Goal: Information Seeking & Learning: Learn about a topic

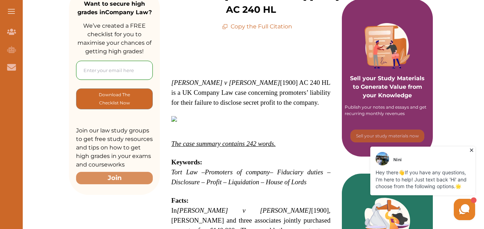
scroll to position [142, 0]
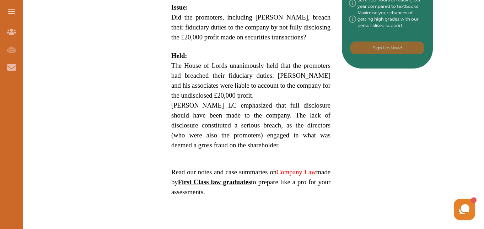
scroll to position [426, 0]
